Goal: Find specific page/section: Find specific page/section

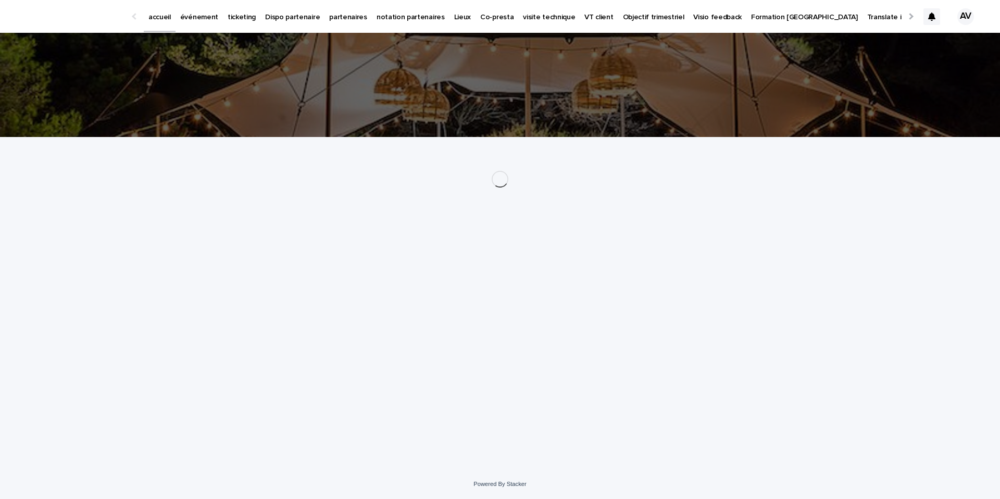
click at [208, 14] on p "événement" at bounding box center [199, 11] width 38 height 22
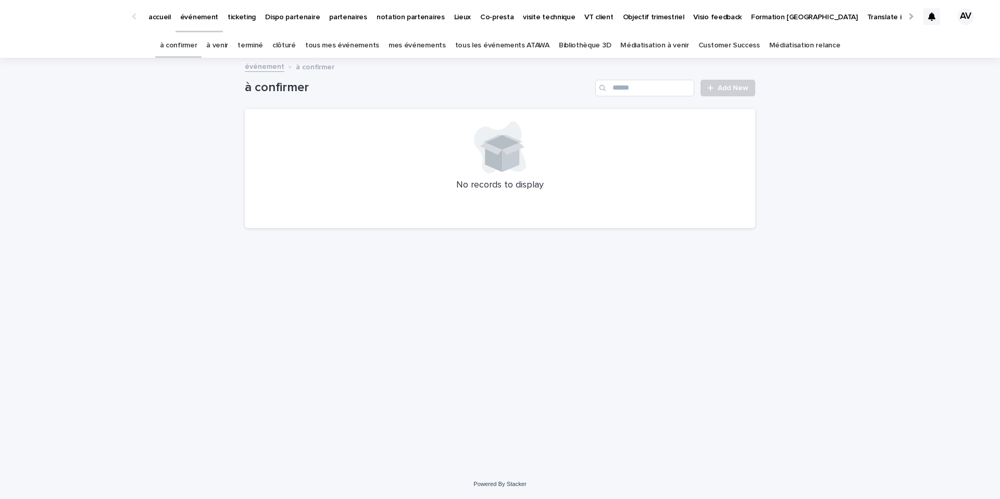
click at [248, 22] on link "ticketing" at bounding box center [242, 16] width 38 height 32
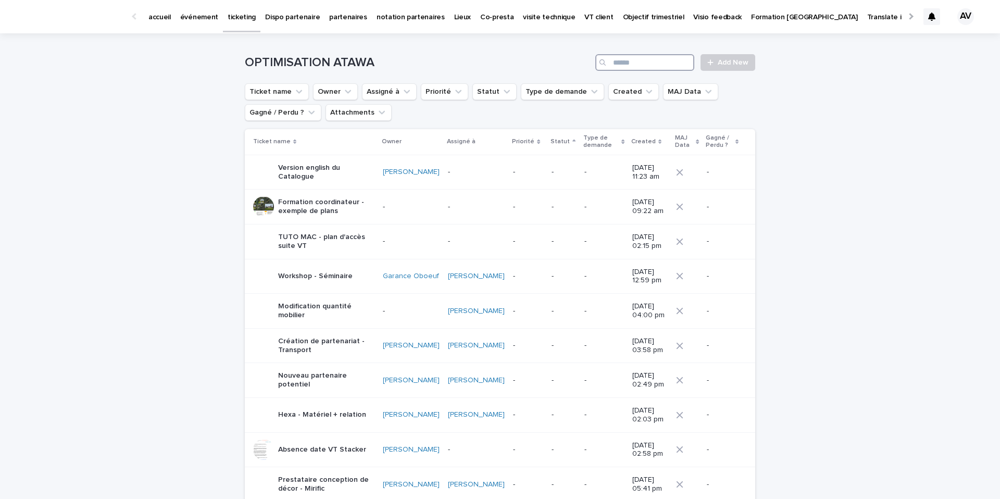
click at [653, 64] on input "Search" at bounding box center [645, 62] width 99 height 17
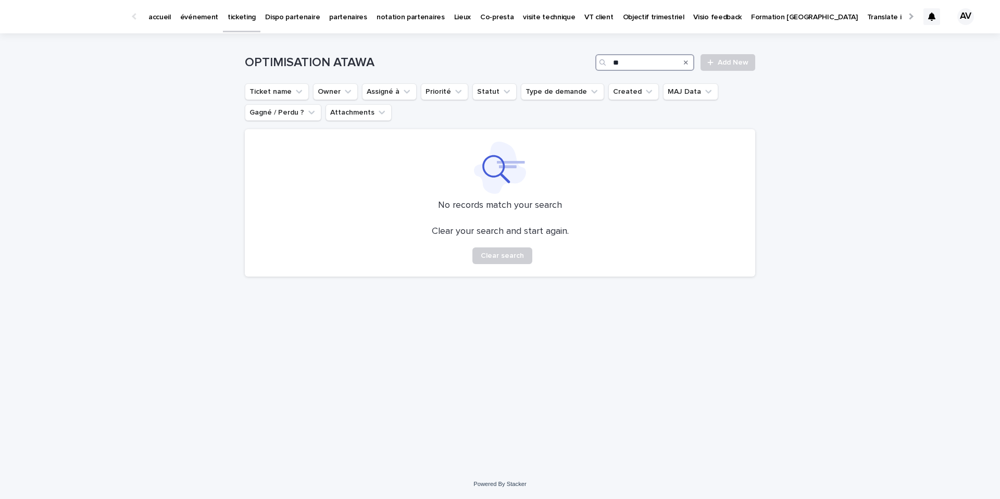
type input "*"
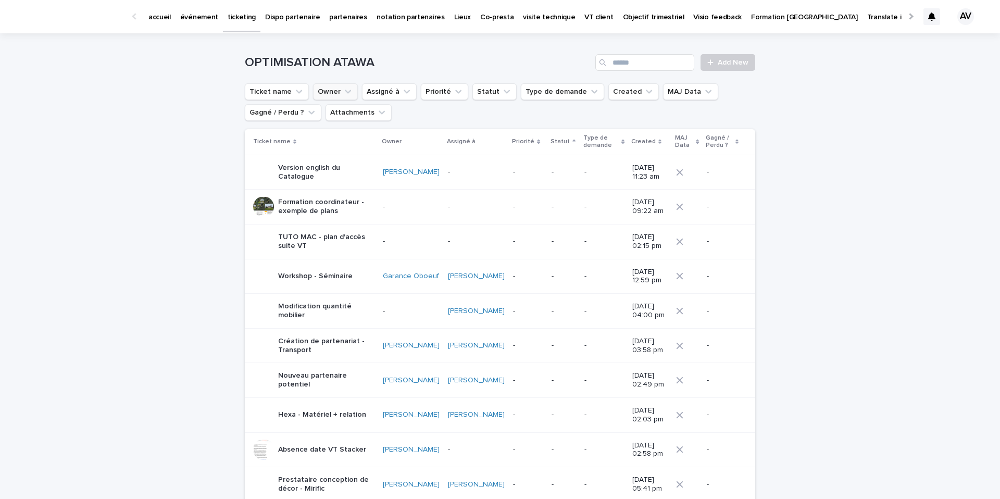
click at [349, 84] on button "Owner" at bounding box center [335, 91] width 45 height 17
type input "******"
click at [341, 155] on p "[PERSON_NAME]" at bounding box center [376, 158] width 110 height 7
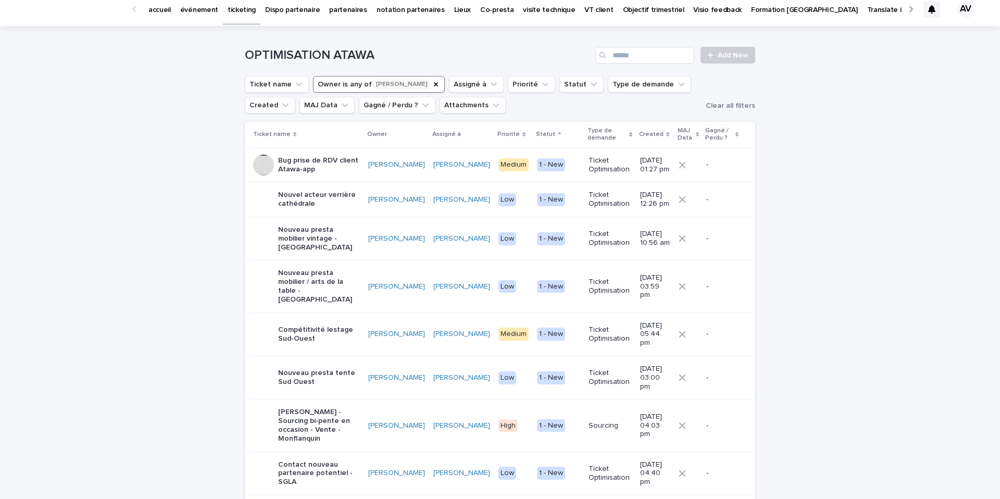
click at [639, 134] on p "Created" at bounding box center [651, 134] width 24 height 11
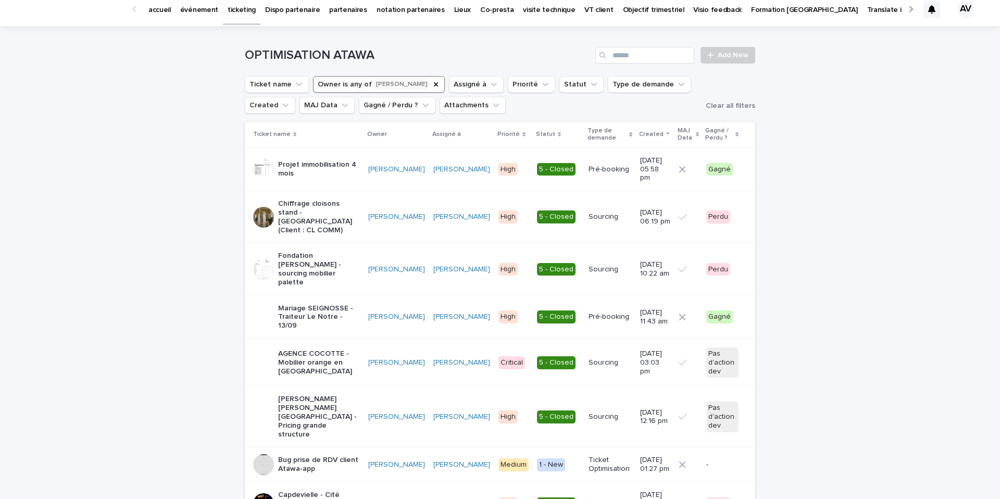
click at [639, 134] on p "Created" at bounding box center [651, 134] width 24 height 11
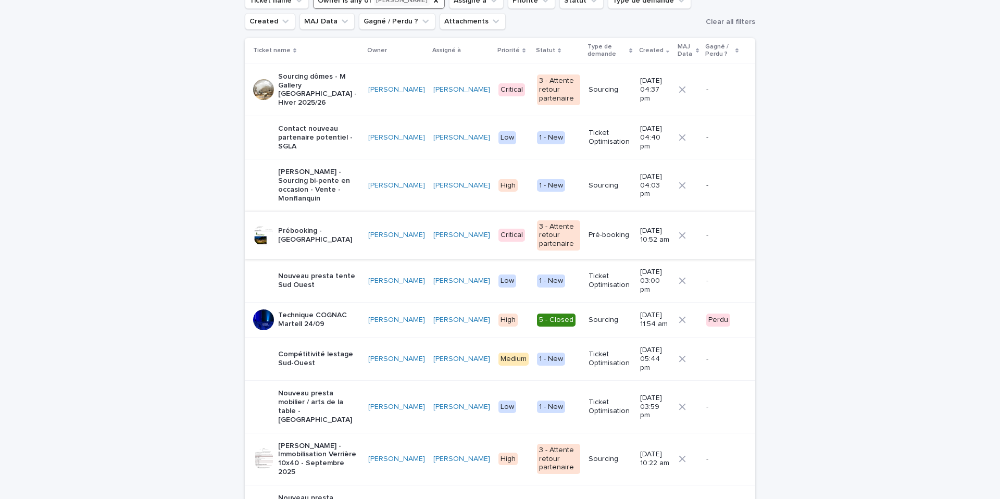
scroll to position [106, 0]
